Goal: Communication & Community: Share content

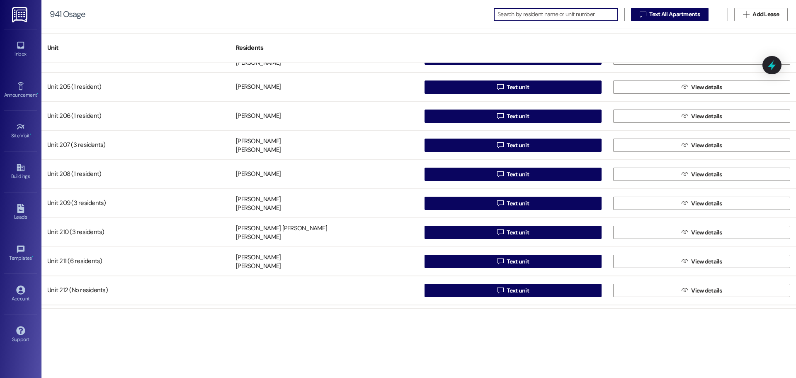
scroll to position [475, 0]
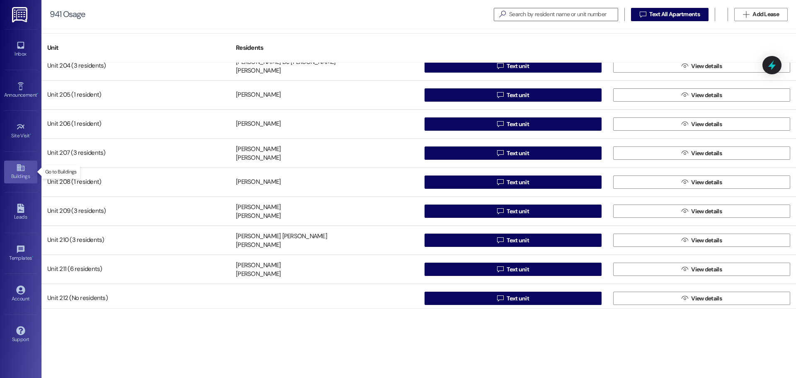
click at [23, 167] on icon at bounding box center [20, 167] width 9 height 9
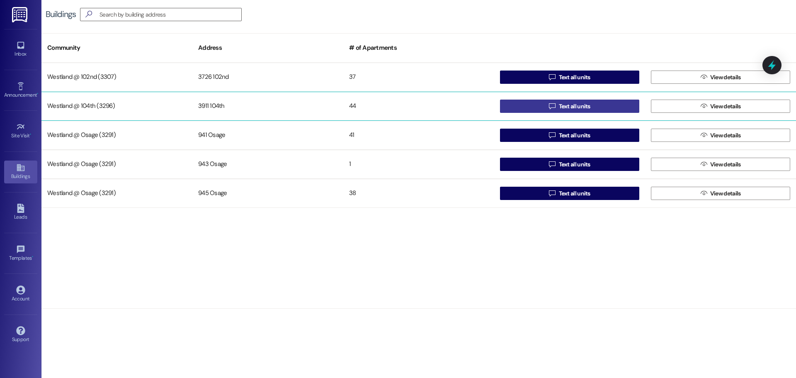
click at [578, 107] on span "Text all units" at bounding box center [575, 106] width 32 height 9
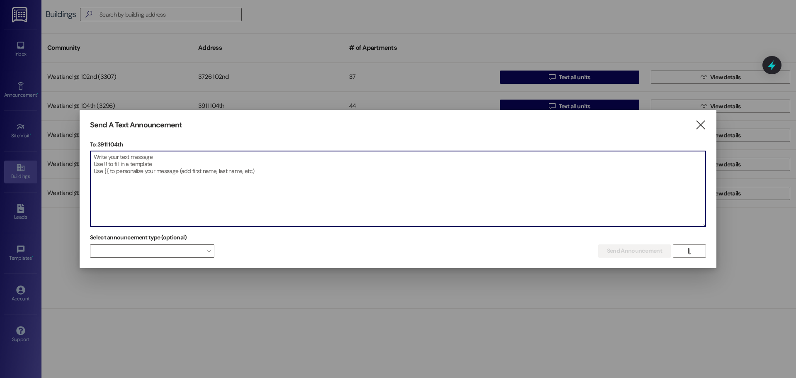
click at [116, 158] on textarea at bounding box center [397, 188] width 615 height 75
paste textarea "Good morning Residents: There were 2 packages taken this weekend. If you find a…"
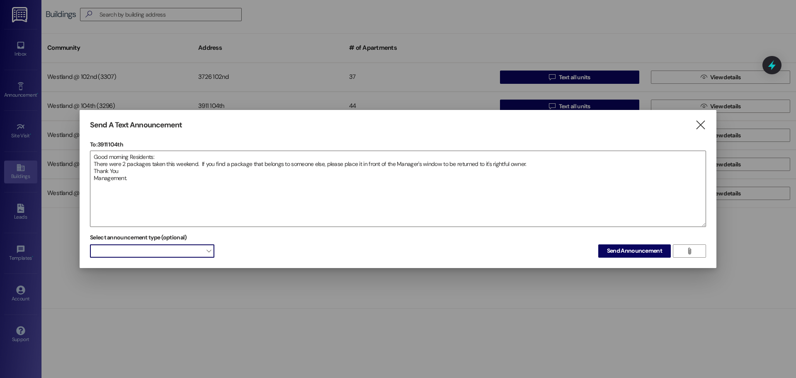
click at [146, 252] on span at bounding box center [152, 250] width 124 height 13
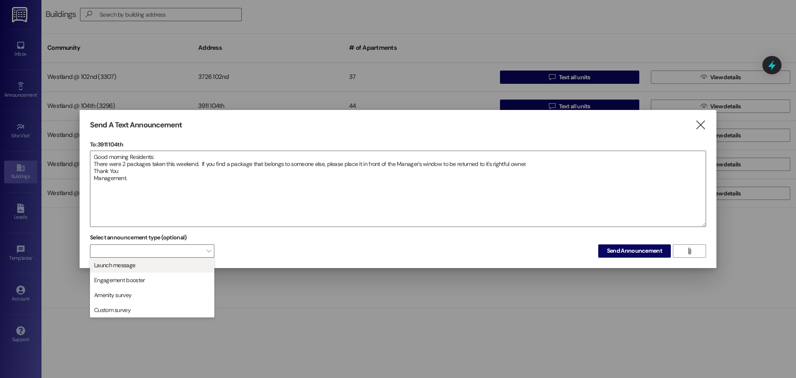
drag, startPoint x: 151, startPoint y: 264, endPoint x: 158, endPoint y: 259, distance: 8.2
click at [151, 264] on span "Launch message" at bounding box center [152, 264] width 117 height 9
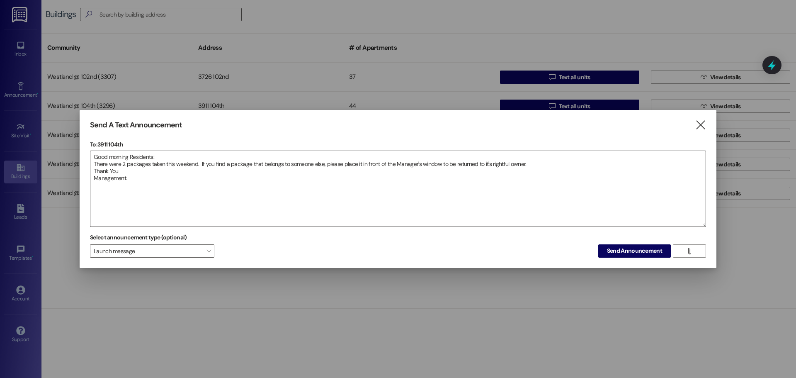
drag, startPoint x: 218, startPoint y: 156, endPoint x: 217, endPoint y: 160, distance: 4.5
click at [218, 157] on textarea "Good morning Residents: There were 2 packages taken this weekend. If you find a…" at bounding box center [397, 188] width 615 height 75
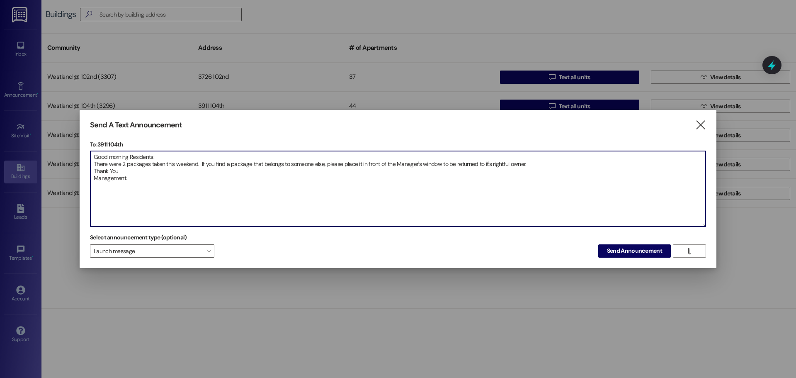
click at [481, 164] on textarea "Good morning Residents: There were 2 packages taken this weekend. If you find a…" at bounding box center [397, 188] width 615 height 75
click at [484, 166] on textarea "Good morning Residents: There were 2 packages taken this weekend. If you find a…" at bounding box center [397, 188] width 615 height 75
drag, startPoint x: 543, startPoint y: 160, endPoint x: 542, endPoint y: 164, distance: 4.3
click at [542, 162] on textarea "Good morning Residents: There were 2 packages taken this weekend. If you find a…" at bounding box center [397, 188] width 615 height 75
click at [178, 186] on textarea "Good morning Residents: There were 2 packages taken this weekend. If you find a…" at bounding box center [397, 188] width 615 height 75
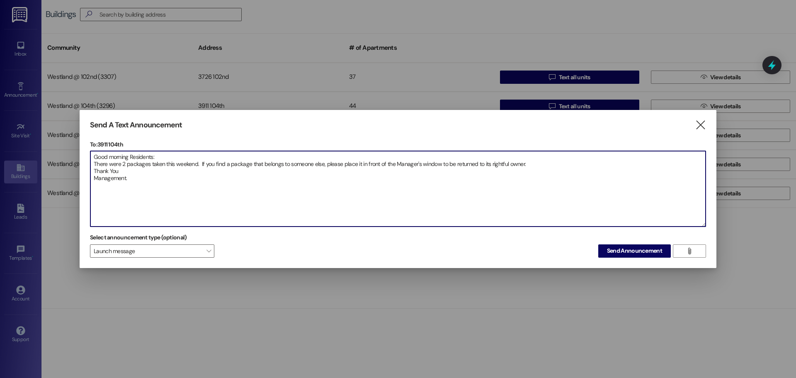
click at [611, 182] on textarea "Good morning Residents: There were 2 packages taken this weekend. If you find a…" at bounding box center [397, 188] width 615 height 75
click at [616, 196] on textarea "Good morning Residents: There were 2 packages taken this weekend. If you find a…" at bounding box center [397, 188] width 615 height 75
type textarea "Good morning Residents: There were 2 packages taken this weekend. If you find a…"
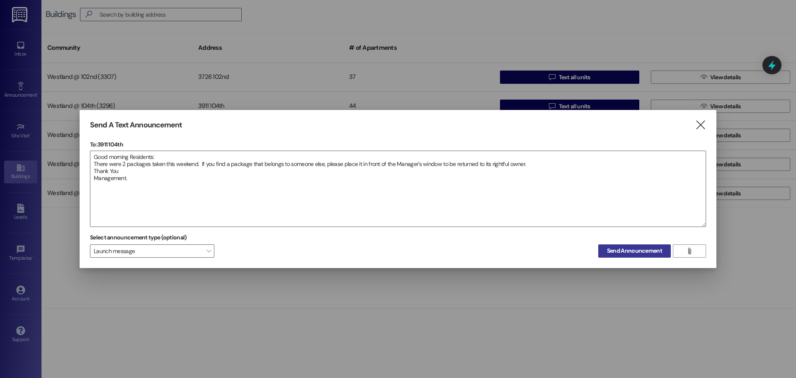
click at [612, 252] on span "Send Announcement" at bounding box center [634, 250] width 55 height 9
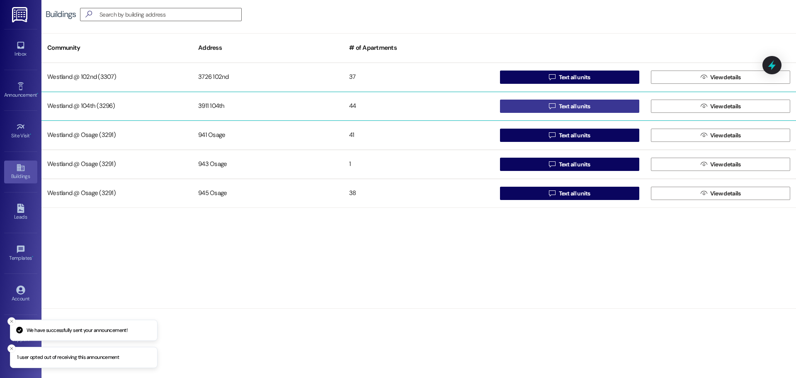
click at [590, 109] on span "Text all units" at bounding box center [575, 106] width 32 height 9
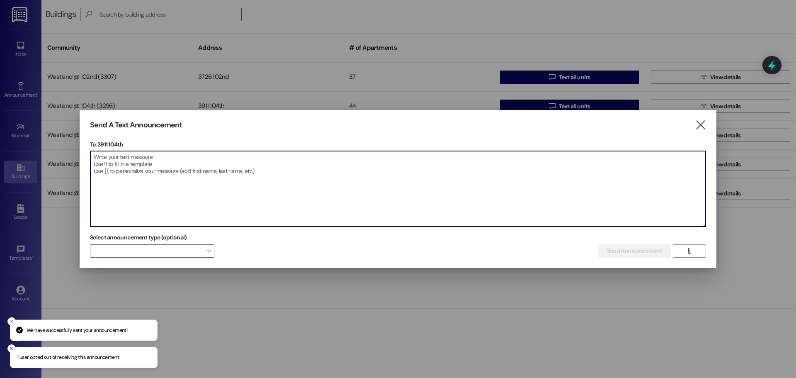
click at [102, 163] on textarea at bounding box center [397, 188] width 615 height 75
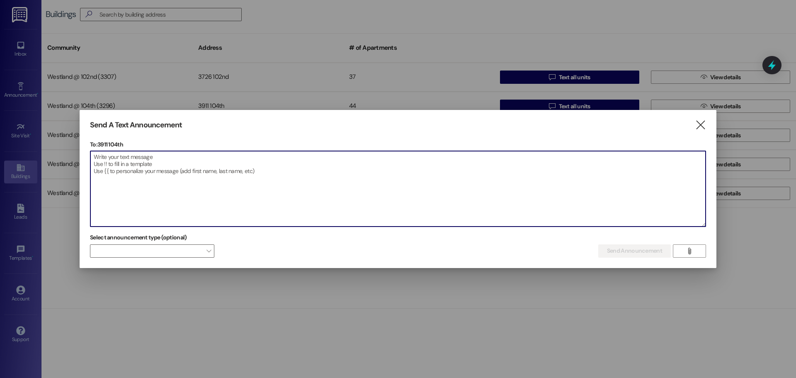
paste textarea "Buenos [PERSON_NAME], residentes: Este fin de semana [PERSON_NAME] sustraído do…"
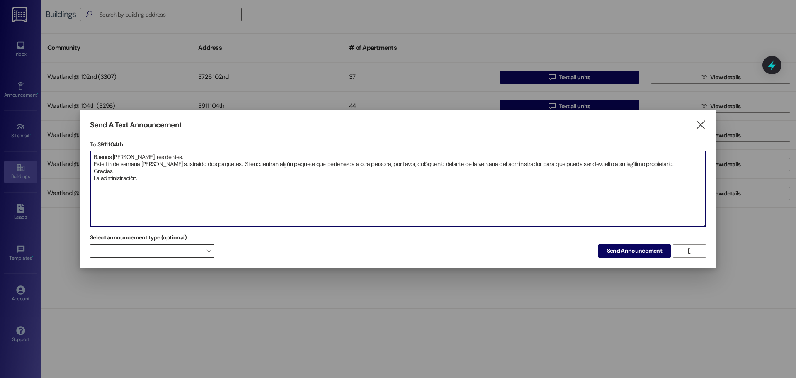
type textarea "Buenos [PERSON_NAME], residentes: Este fin de semana [PERSON_NAME] sustraído do…"
click at [168, 250] on span at bounding box center [152, 250] width 124 height 13
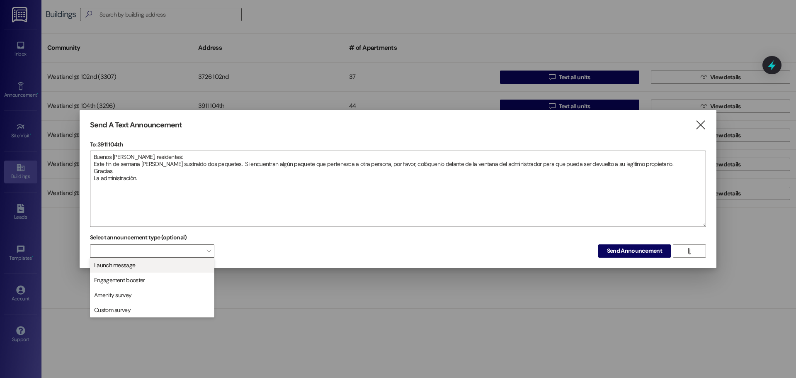
click at [153, 268] on span "Launch message" at bounding box center [152, 264] width 117 height 9
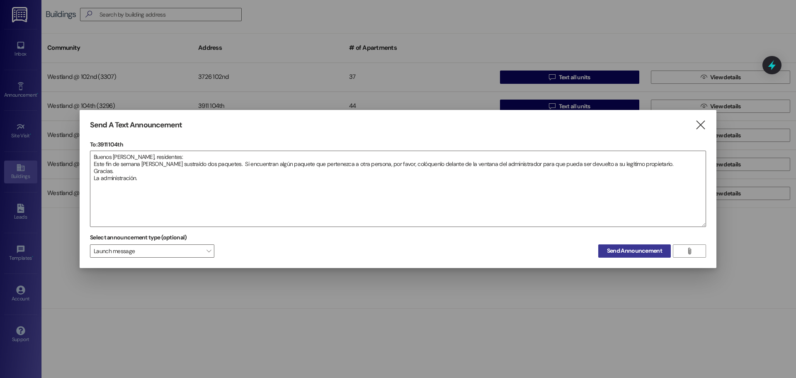
click at [639, 251] on span "Send Announcement" at bounding box center [634, 250] width 55 height 9
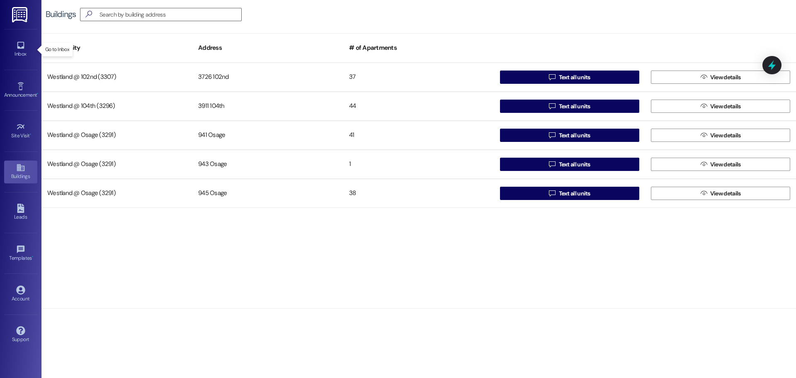
drag, startPoint x: 17, startPoint y: 46, endPoint x: 5, endPoint y: 36, distance: 14.8
click at [16, 47] on icon at bounding box center [20, 45] width 9 height 9
